Goal: Communication & Community: Share content

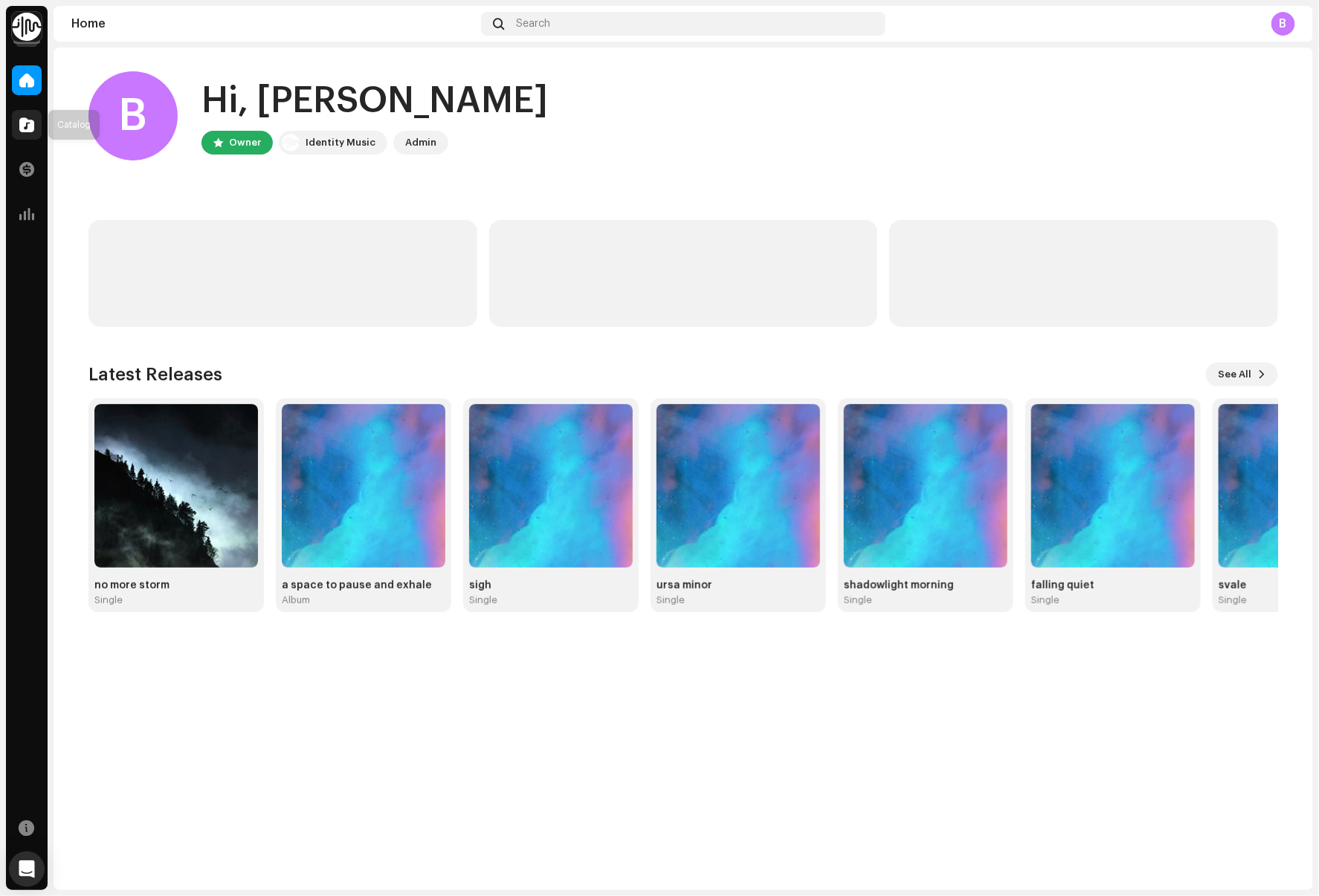
click at [29, 127] on span at bounding box center [27, 125] width 15 height 12
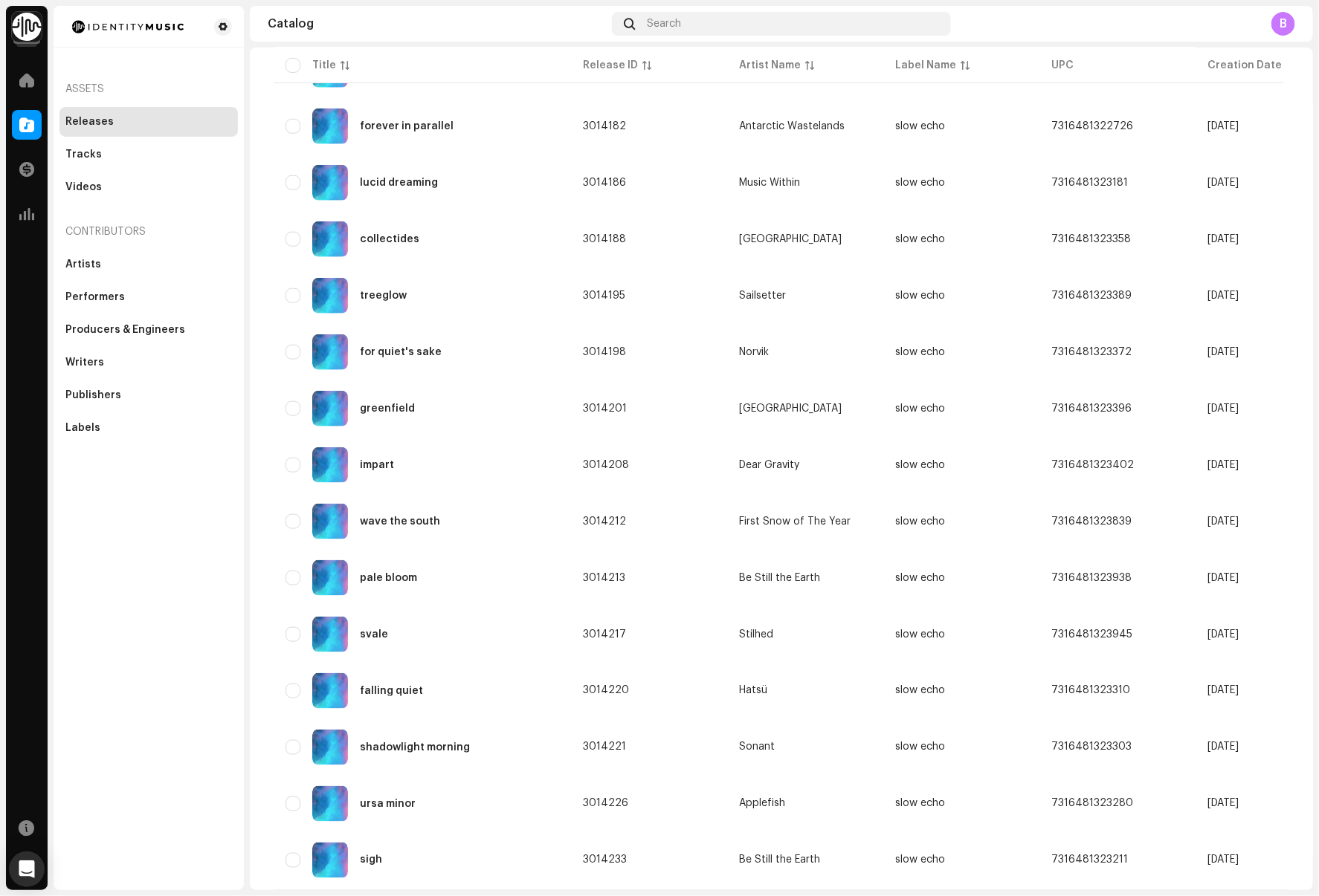
scroll to position [736, 0]
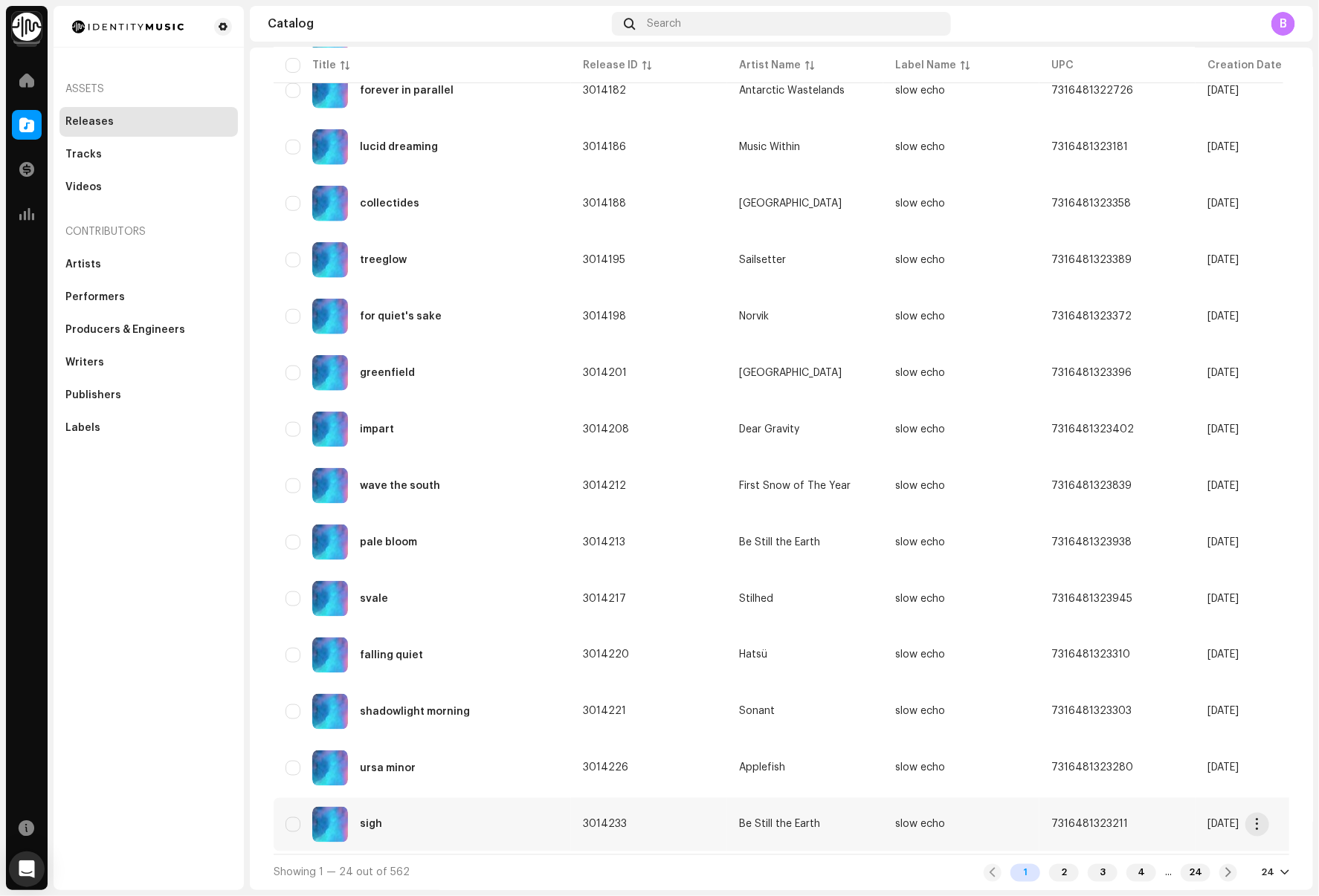
click at [444, 818] on div "sigh" at bounding box center [422, 825] width 274 height 36
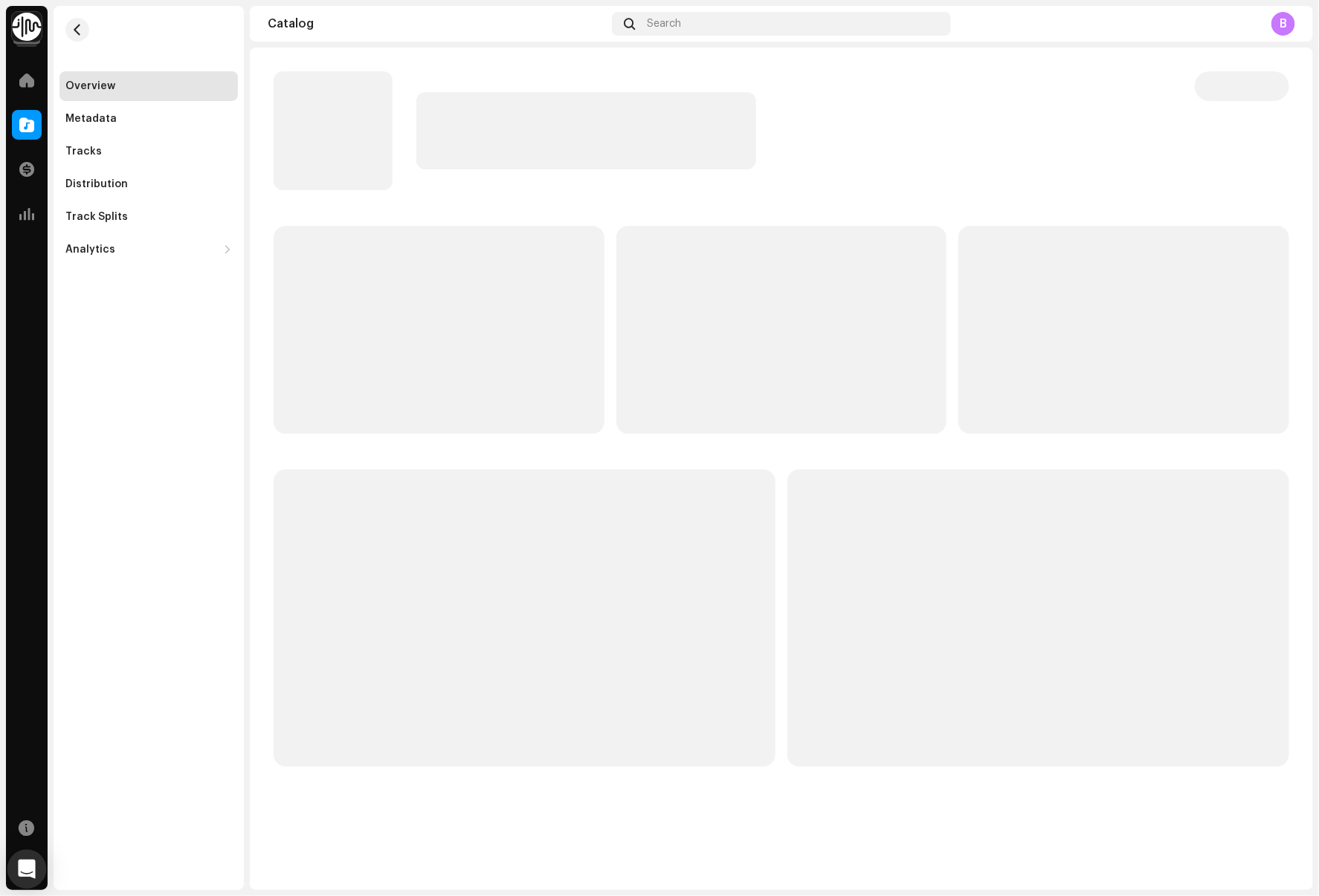
click at [22, 870] on icon "Open Intercom Messenger" at bounding box center [26, 869] width 17 height 19
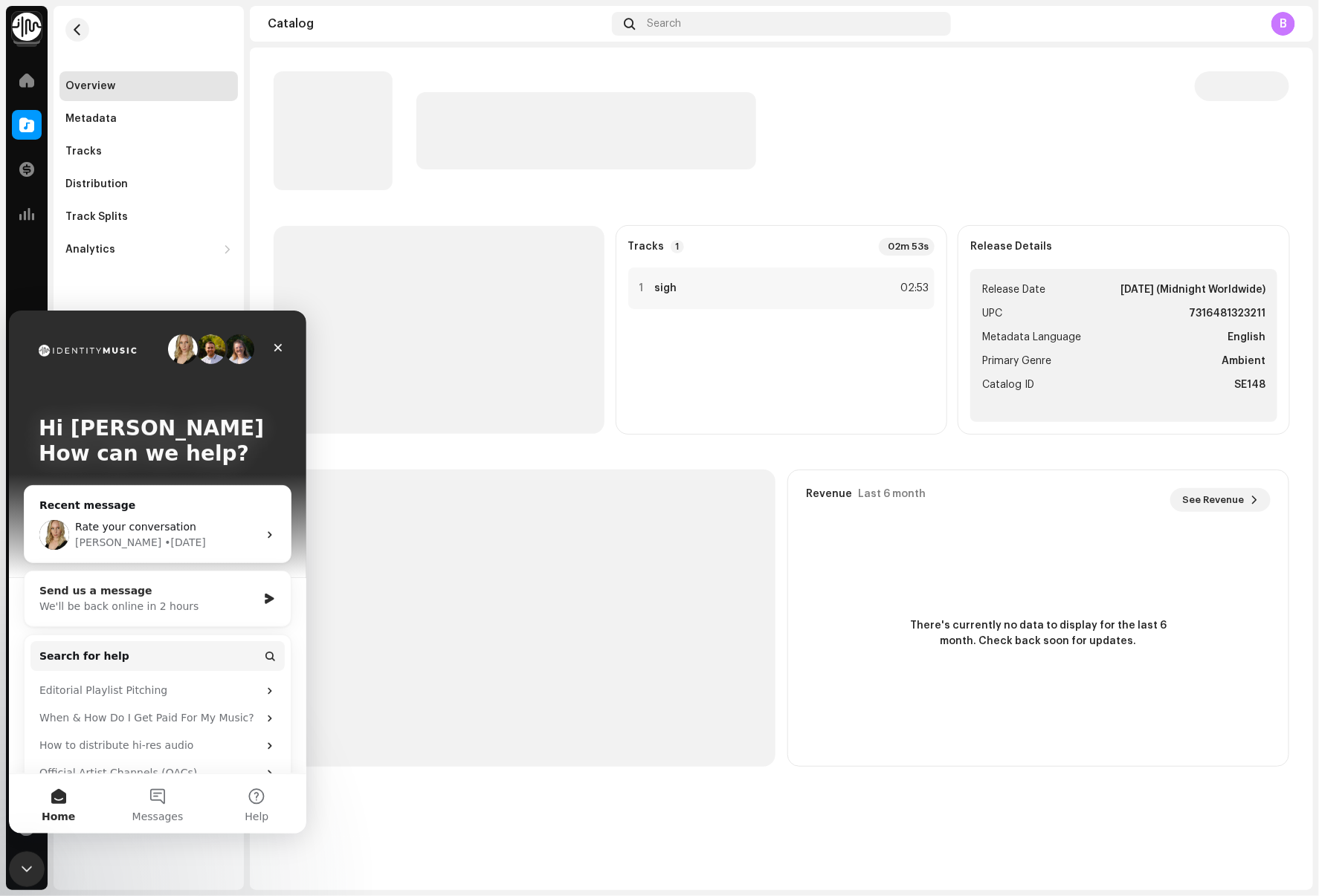
click at [177, 600] on div "We'll be back online in 2 hours" at bounding box center [148, 606] width 218 height 16
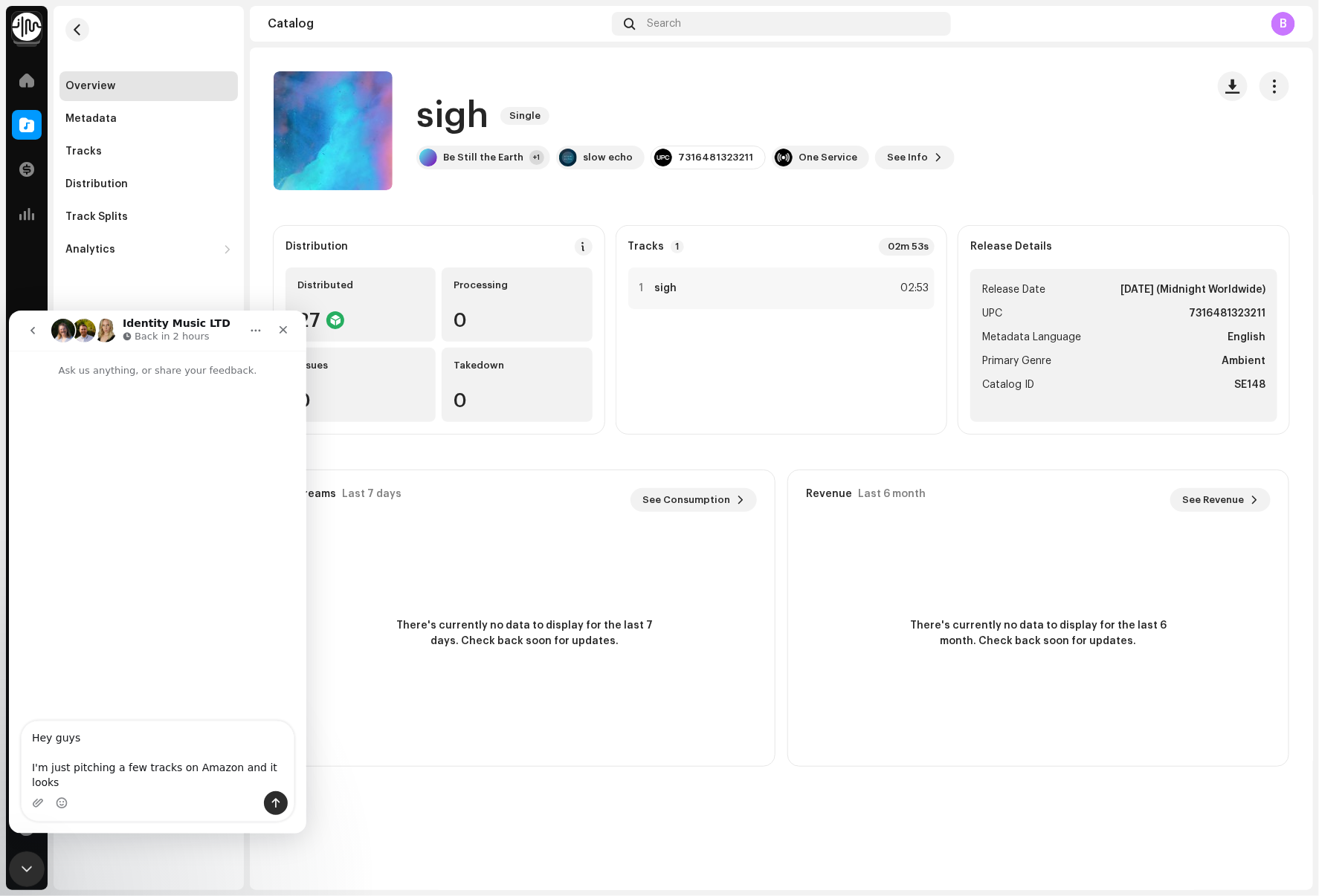
drag, startPoint x: 224, startPoint y: 786, endPoint x: 601, endPoint y: 1185, distance: 548.9
click at [224, 786] on textarea "Hey guys I'm just pitching a few tracks on Amazon and it looks" at bounding box center [157, 755] width 272 height 69
click at [60, 783] on textarea "Hey guys I'm just pitching a few tracks on Amazon for Artistsand it looks" at bounding box center [157, 755] width 272 height 69
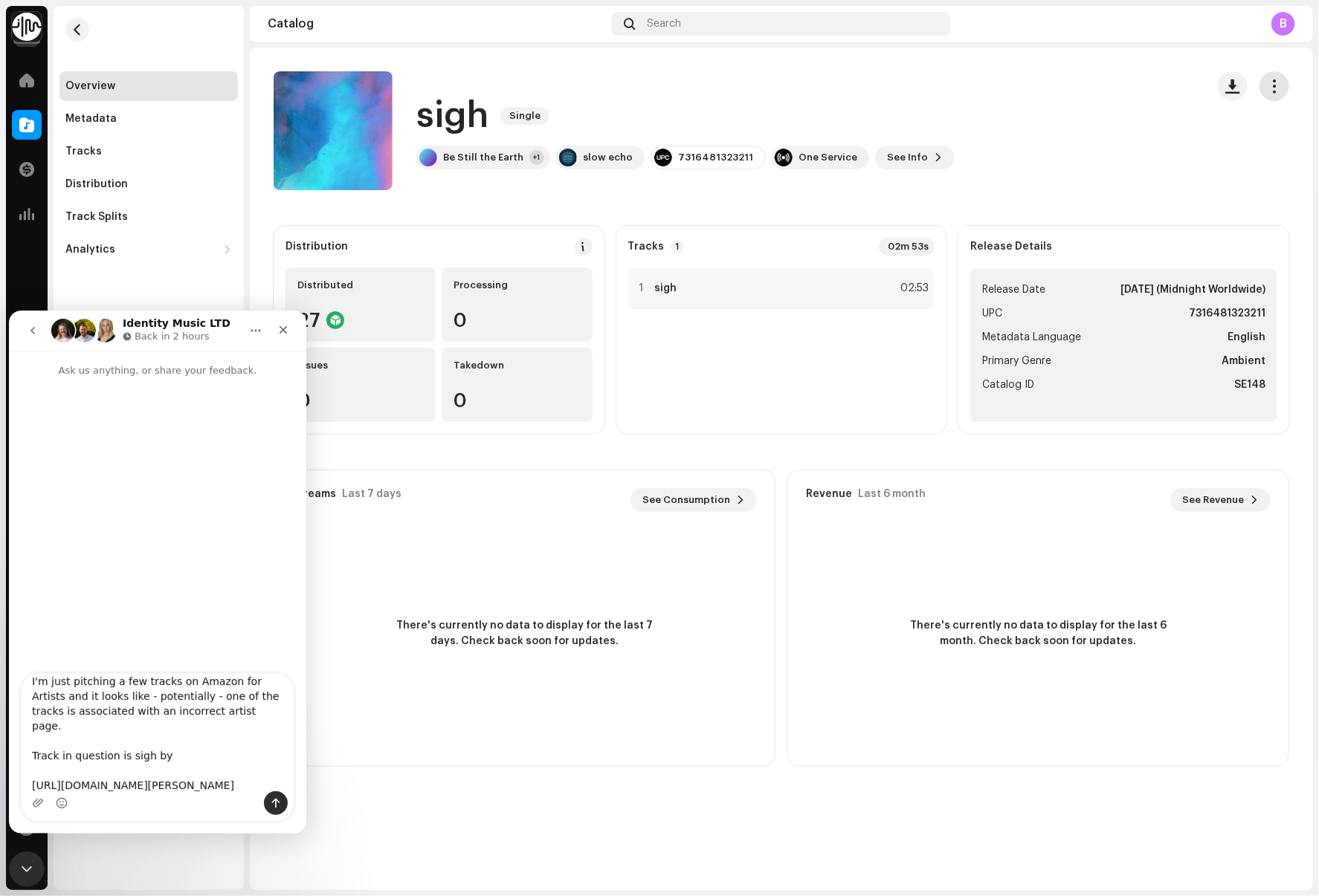
click at [1265, 90] on button "button" at bounding box center [1274, 86] width 30 height 30
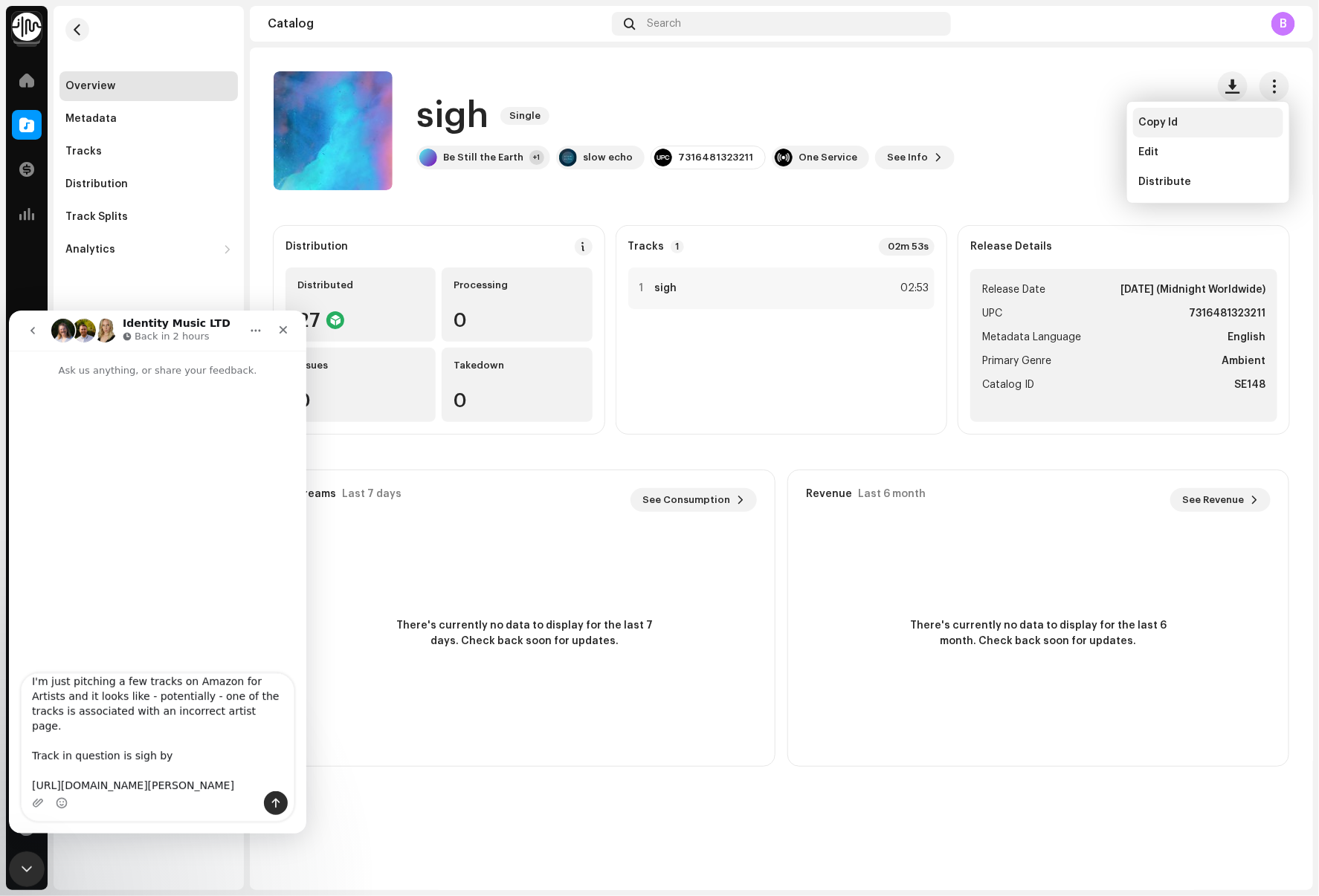
click at [1214, 115] on div "Copy Id" at bounding box center [1208, 123] width 150 height 30
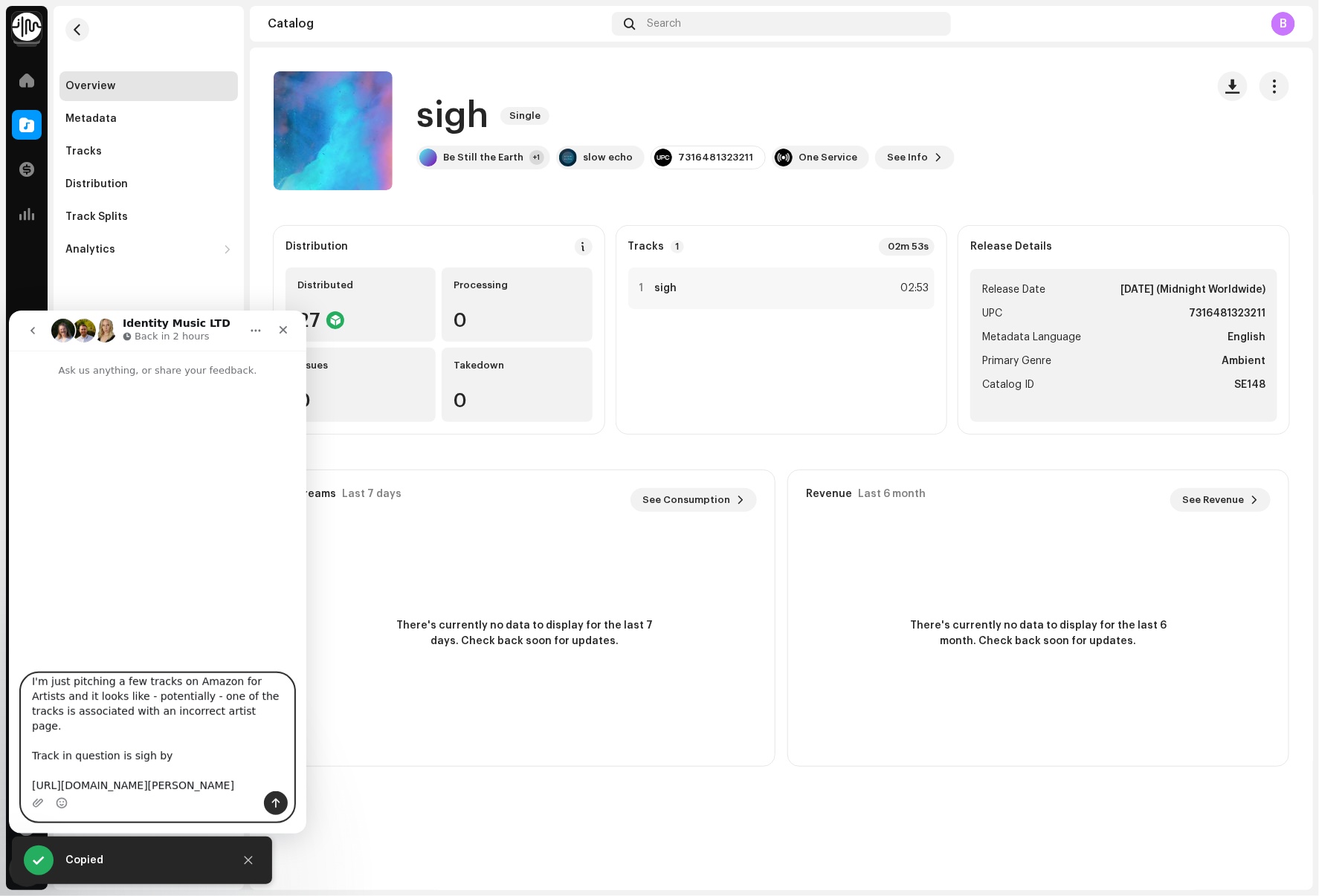
click at [229, 730] on textarea "Hey guys I'm just pitching a few tracks on Amazon for Artists and it looks like…" at bounding box center [157, 732] width 272 height 117
click at [205, 745] on textarea "Hey guys I'm just pitching a few tracks on Amazon for Artists and it looks like…" at bounding box center [157, 732] width 272 height 117
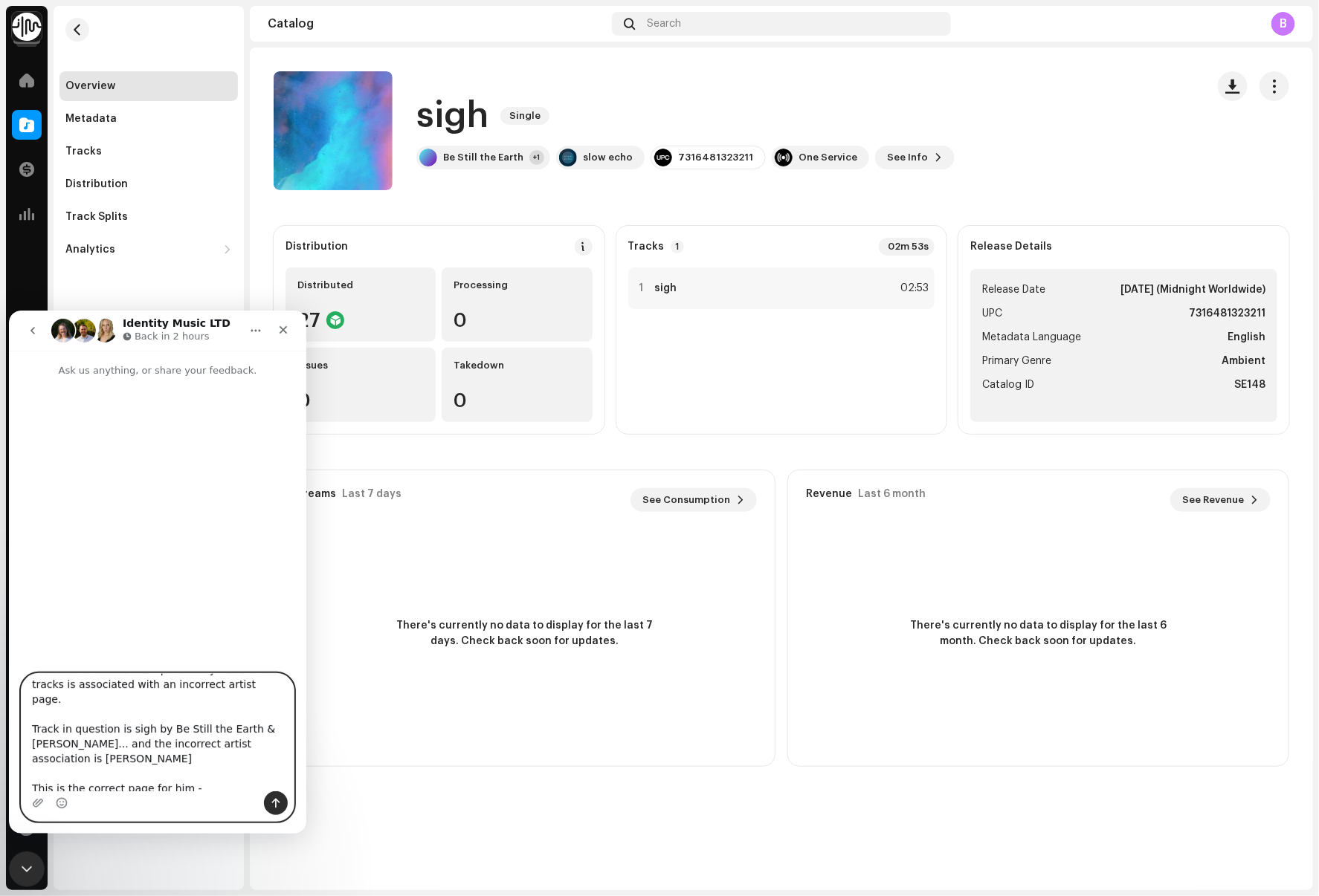
scroll to position [50, 0]
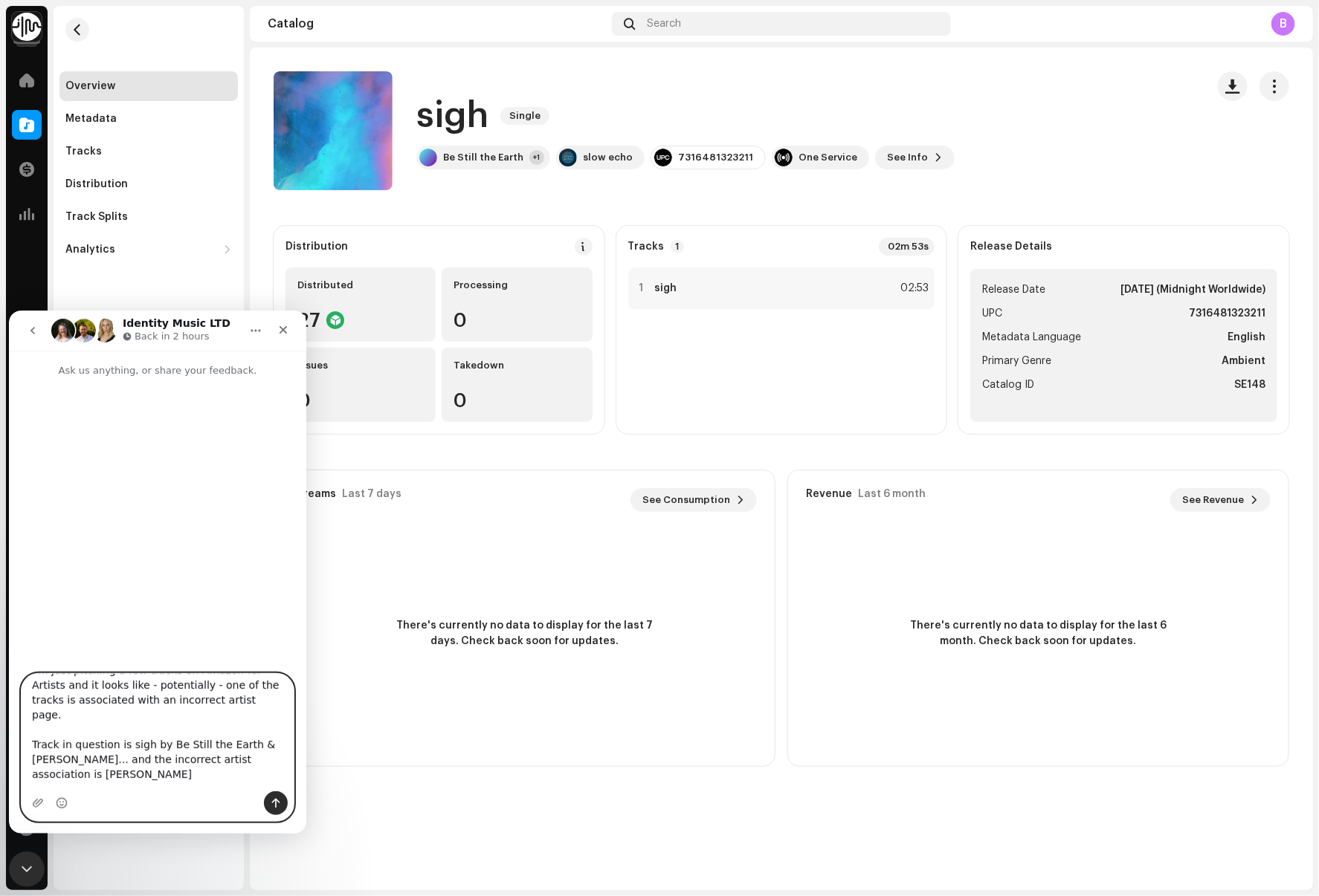
click at [55, 743] on textarea "Hey guys I'm just pitching a few tracks on Amazon for Artists and it looks like…" at bounding box center [157, 732] width 272 height 117
paste textarea "3014233"
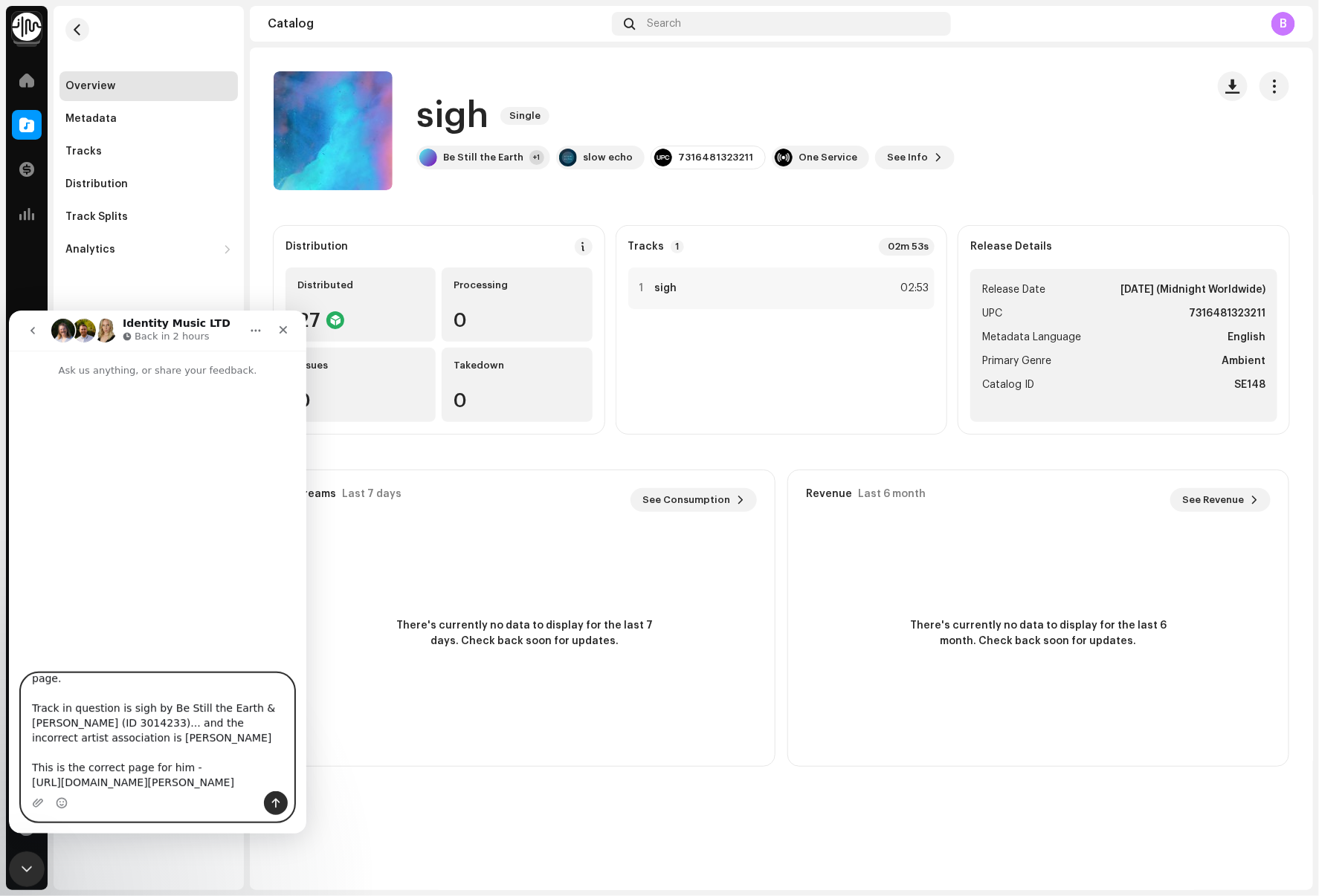
click at [127, 785] on textarea "Hey guys I'm just pitching a few tracks on Amazon for Artists and it looks like…" at bounding box center [157, 732] width 272 height 117
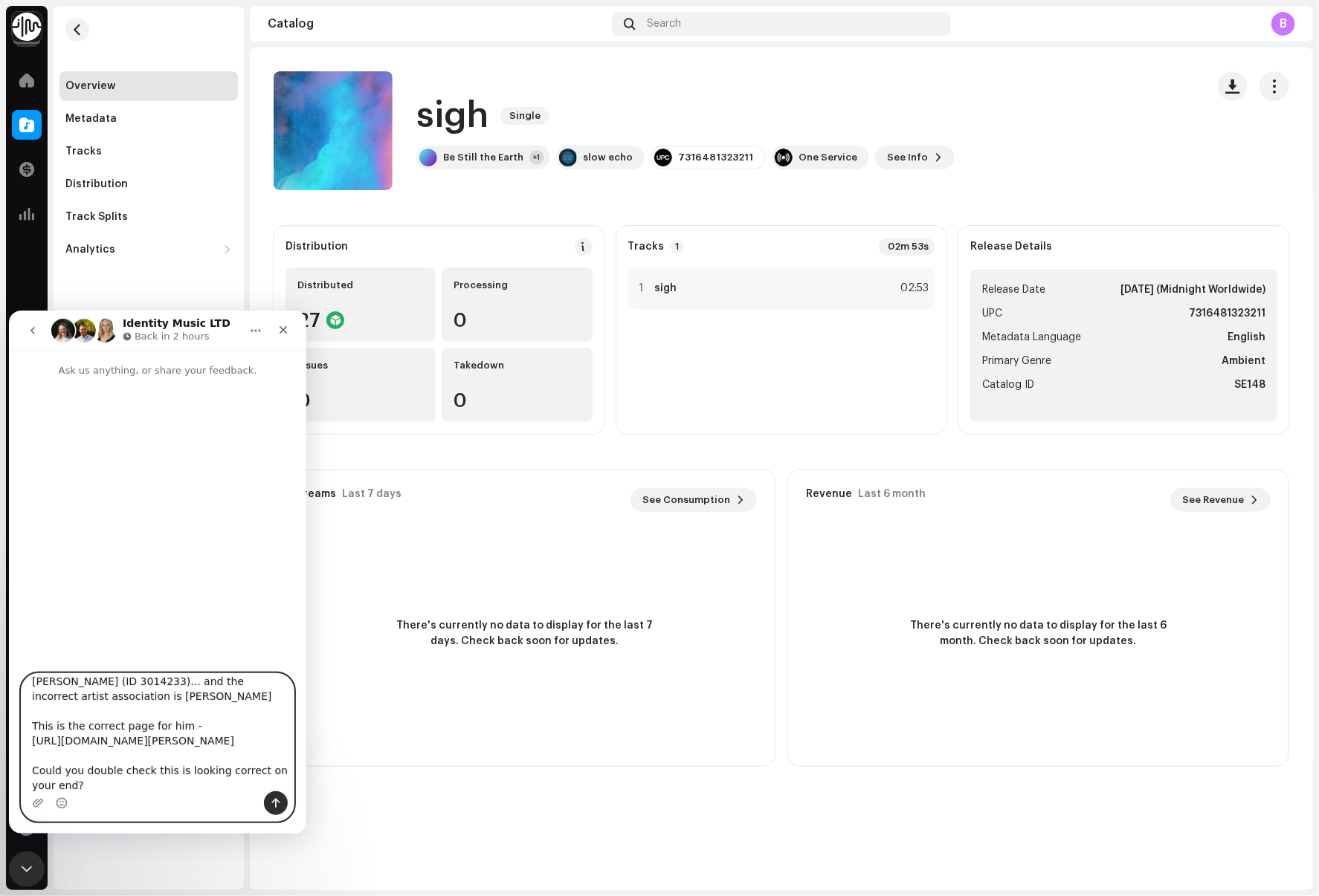
scroll to position [158, 0]
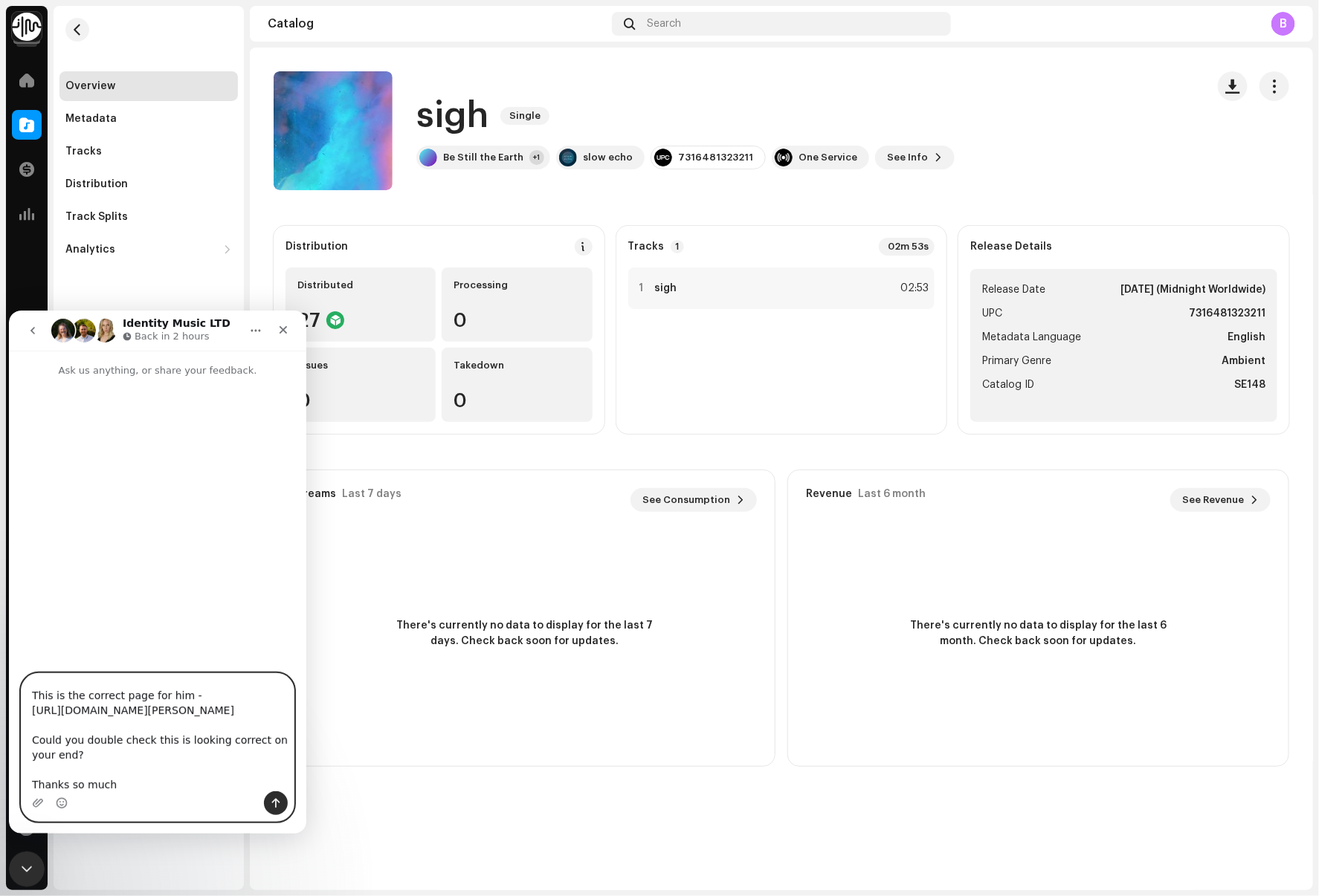
type textarea "Hey guys I'm just pitching a few tracks on Amazon for Artists and it looks like…"
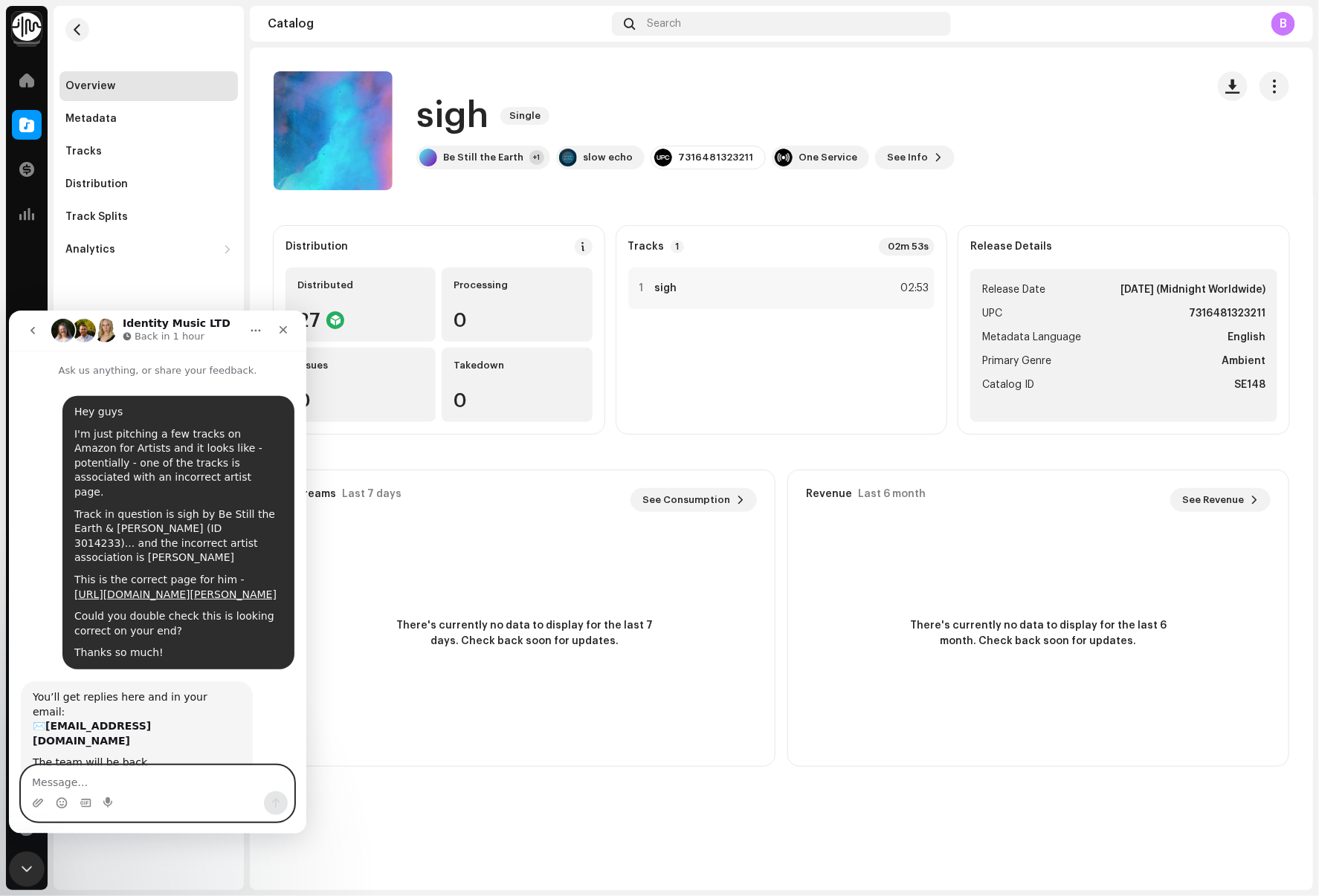
scroll to position [70, 0]
